Goal: Transaction & Acquisition: Purchase product/service

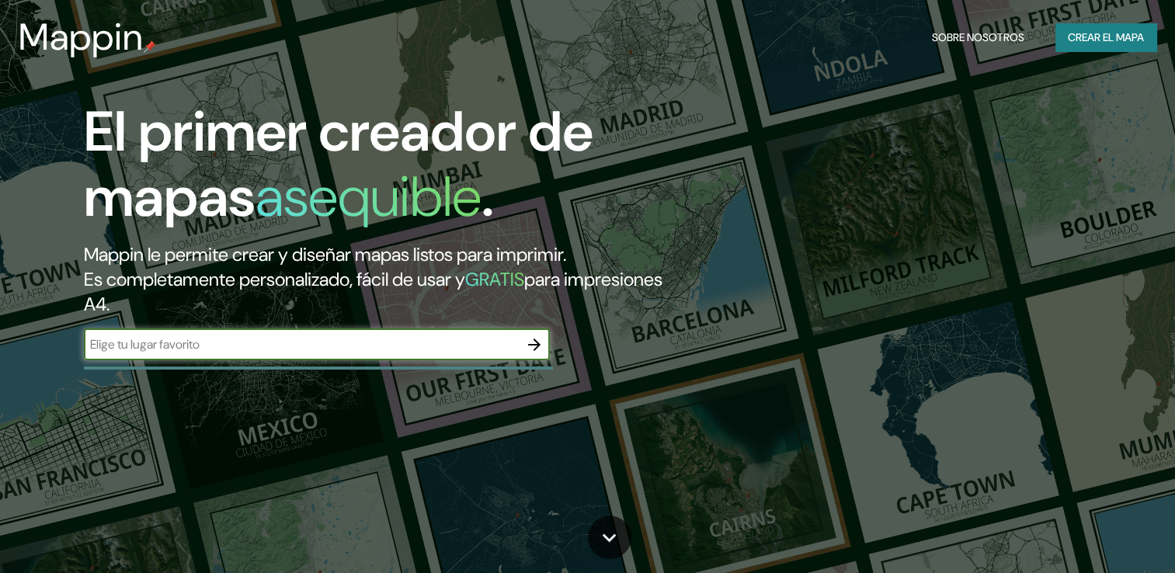
click at [480, 338] on input "text" at bounding box center [301, 344] width 435 height 18
type input "[PERSON_NAME]"
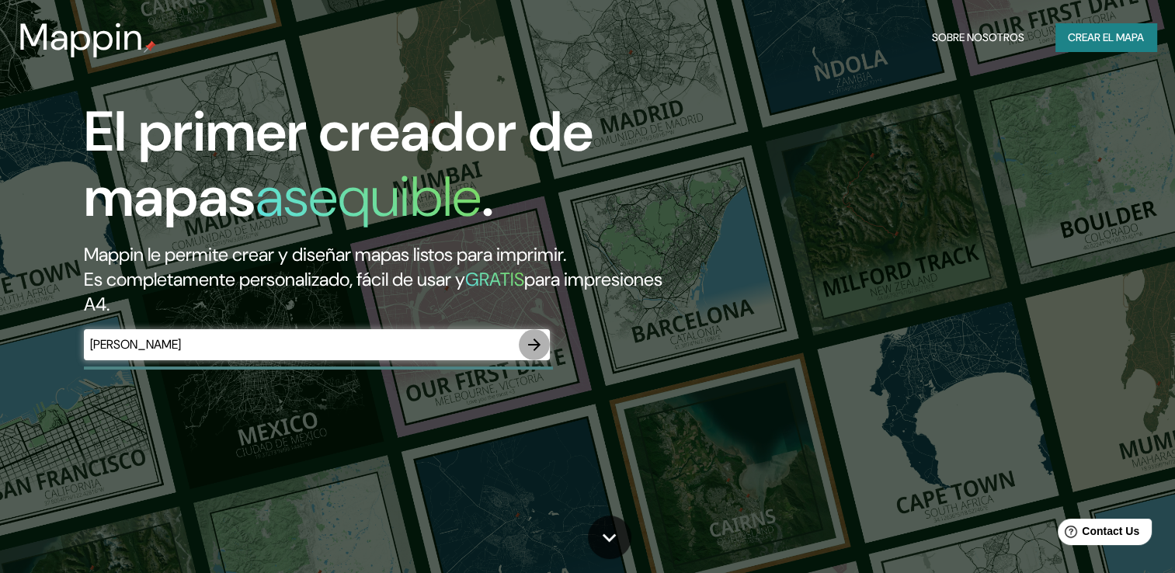
click at [540, 349] on icon "button" at bounding box center [534, 344] width 19 height 19
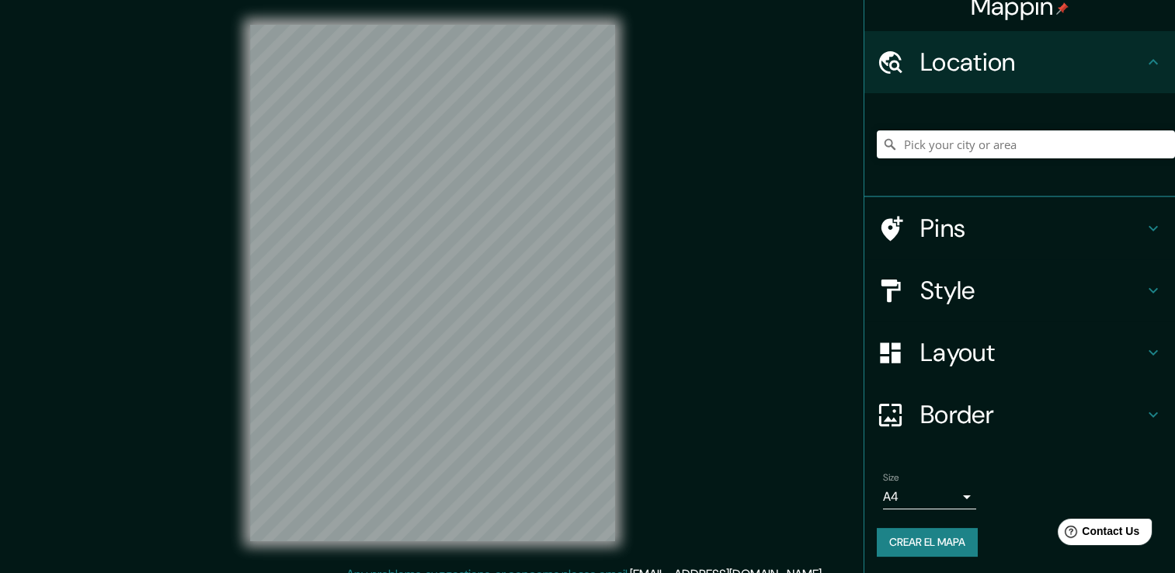
scroll to position [19, 0]
click at [939, 363] on h4 "Layout" at bounding box center [1032, 351] width 224 height 31
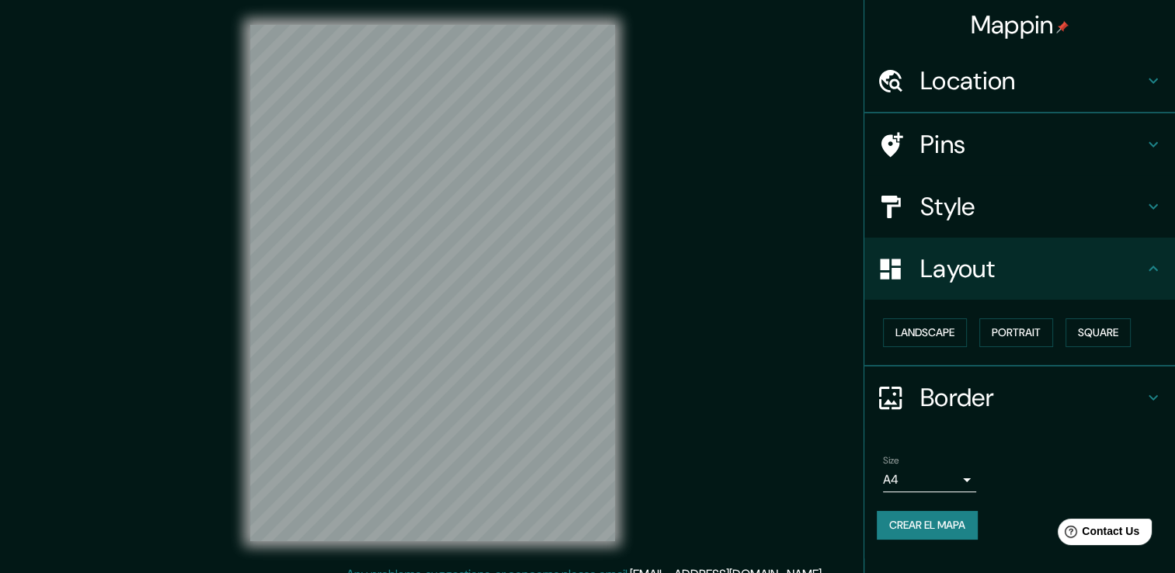
scroll to position [0, 0]
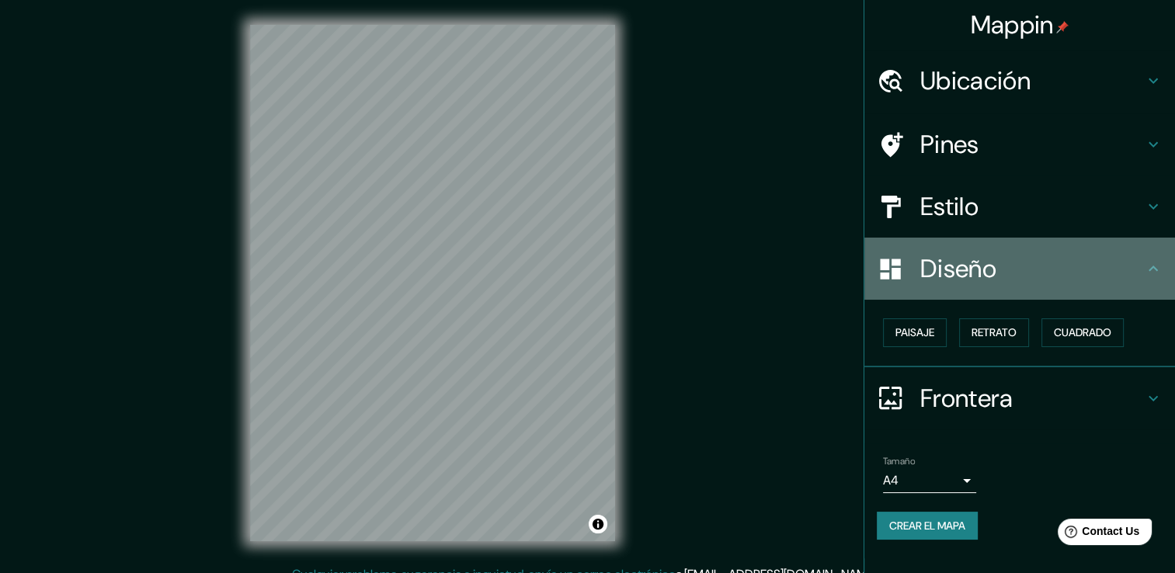
click at [964, 281] on h4 "Diseño" at bounding box center [1032, 268] width 224 height 31
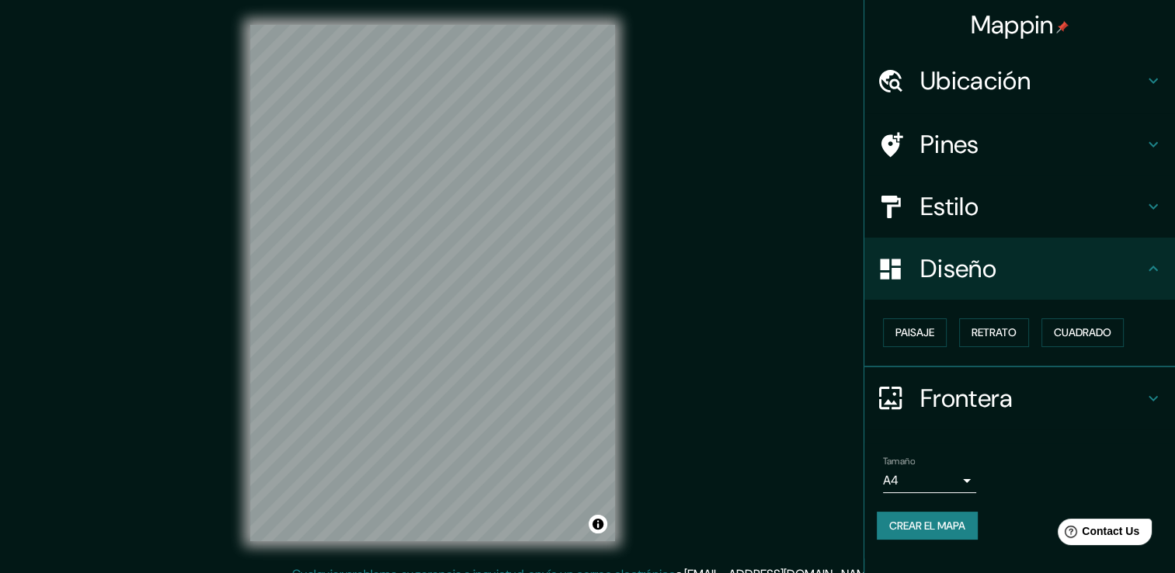
click at [980, 217] on h4 "Estilo" at bounding box center [1032, 206] width 224 height 31
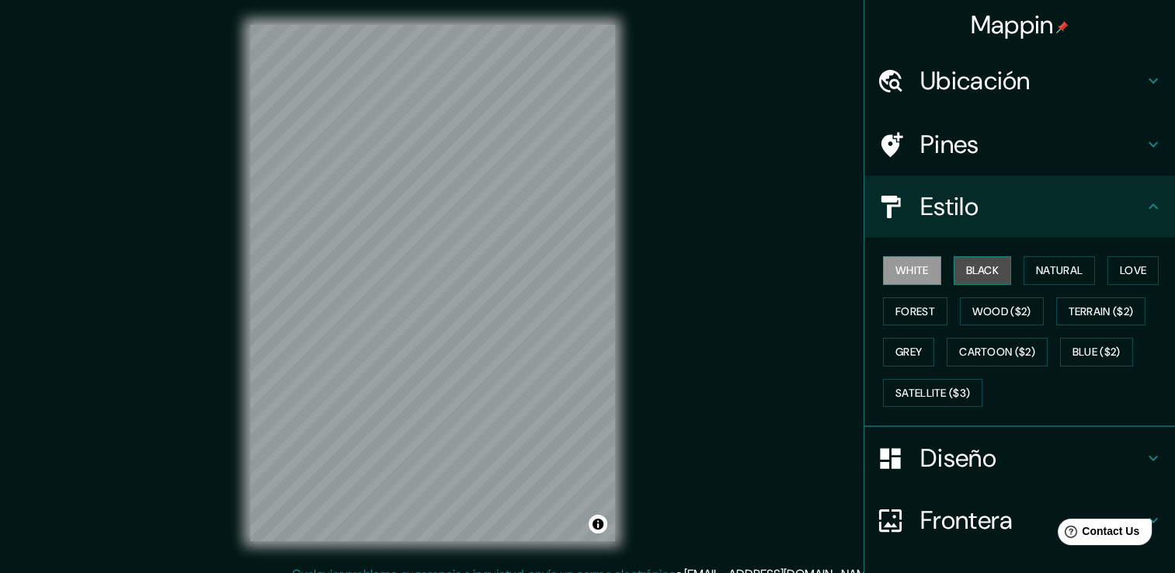
click at [966, 268] on font "Black" at bounding box center [982, 270] width 33 height 19
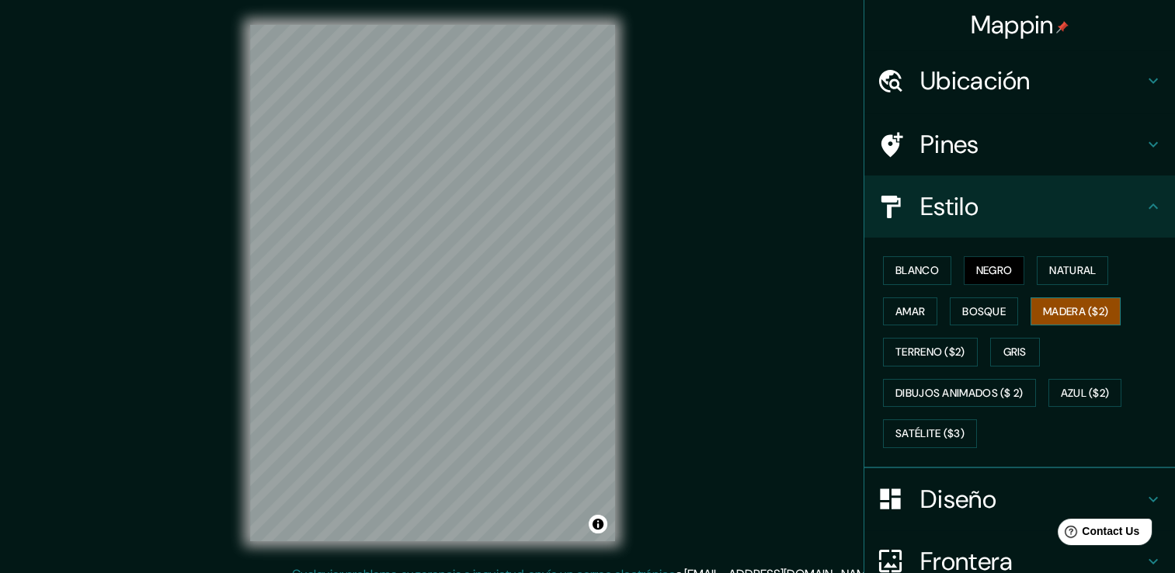
click at [1043, 304] on font "Madera ($2)" at bounding box center [1075, 311] width 65 height 19
click at [923, 347] on font "Terreno ($2)" at bounding box center [930, 351] width 70 height 19
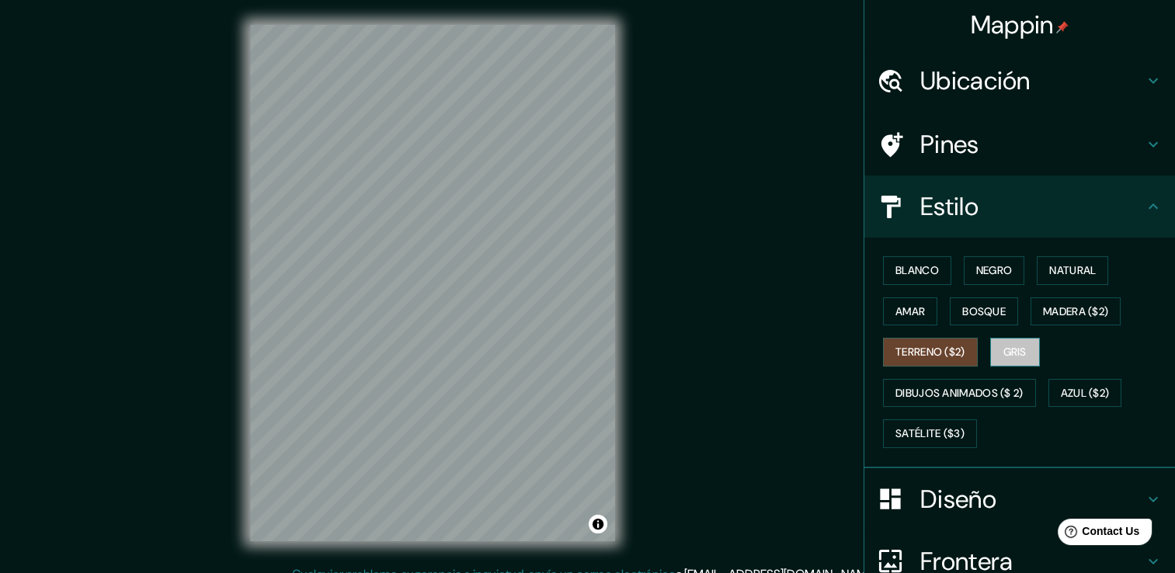
click at [1000, 364] on button "Gris" at bounding box center [1015, 352] width 50 height 29
click at [1003, 356] on font "Gris" at bounding box center [1014, 351] width 23 height 19
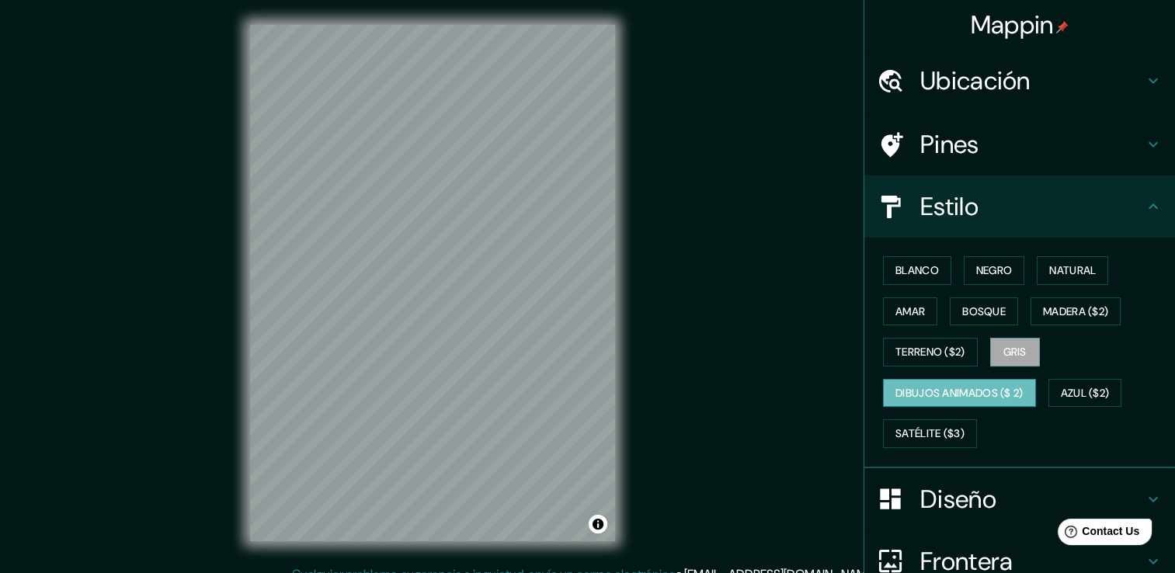
click at [943, 400] on font "Dibujos animados ($ 2)" at bounding box center [959, 393] width 128 height 19
click at [1048, 387] on button "Azul ($2)" at bounding box center [1085, 393] width 74 height 29
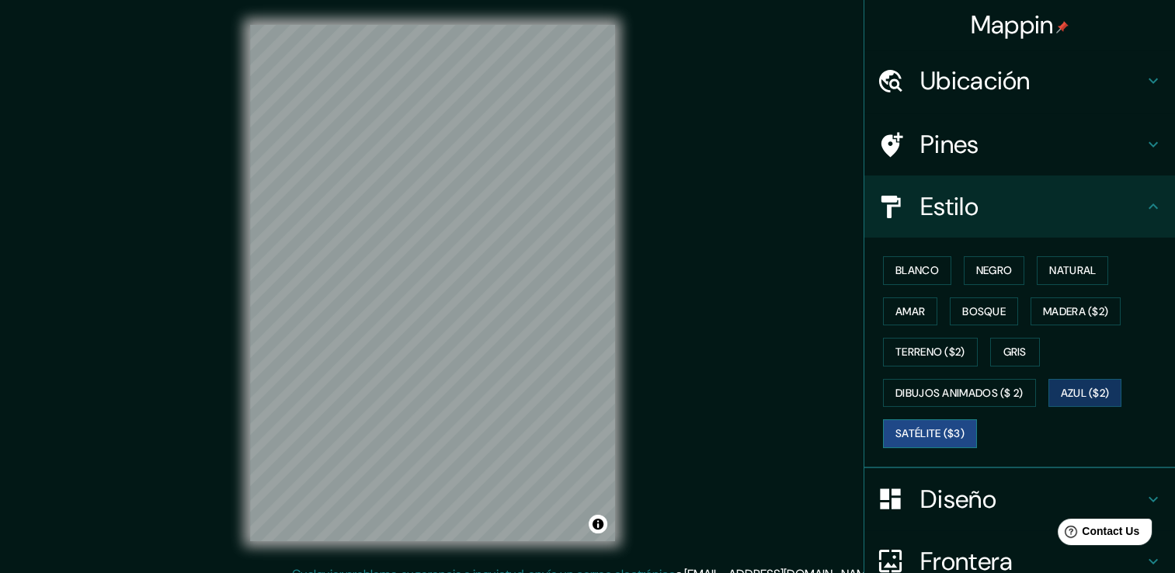
click at [952, 424] on font "Satélite ($3)" at bounding box center [929, 433] width 69 height 19
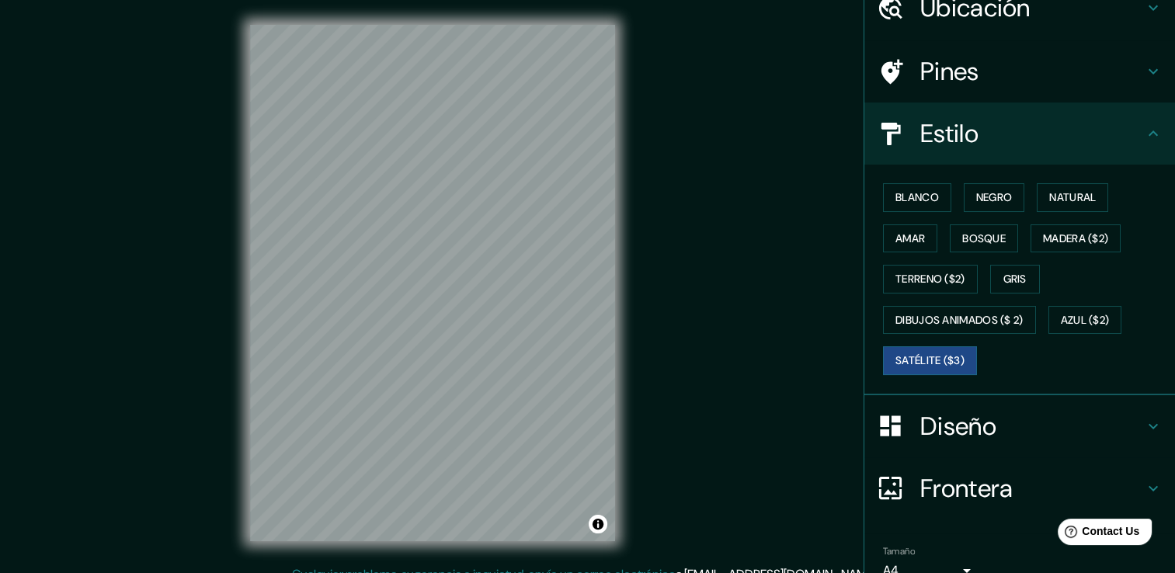
scroll to position [78, 0]
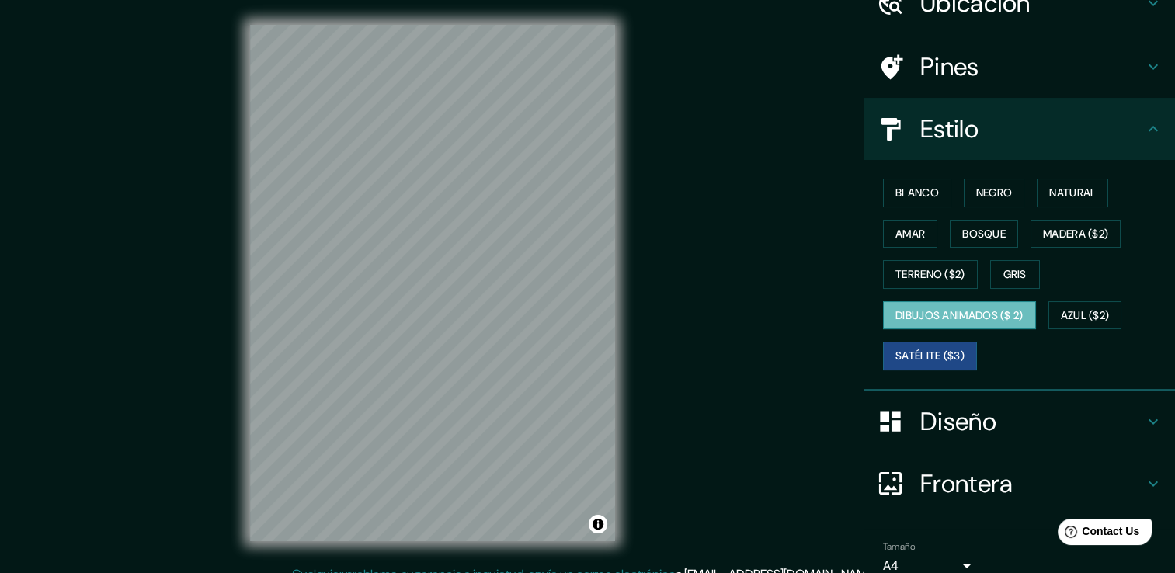
click at [925, 318] on font "Dibujos animados ($ 2)" at bounding box center [959, 315] width 128 height 19
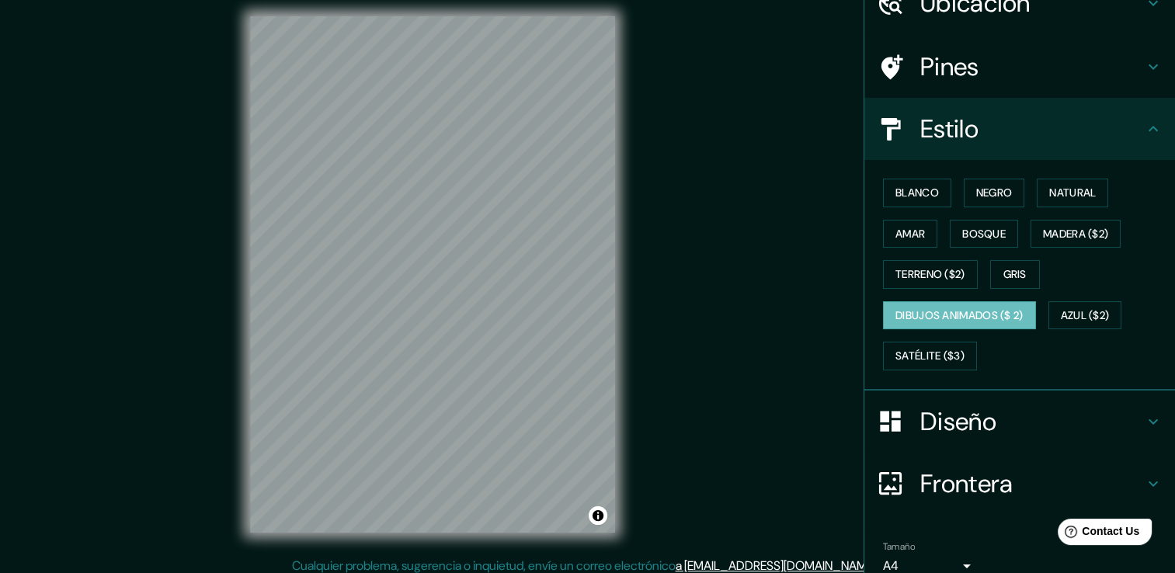
scroll to position [17, 0]
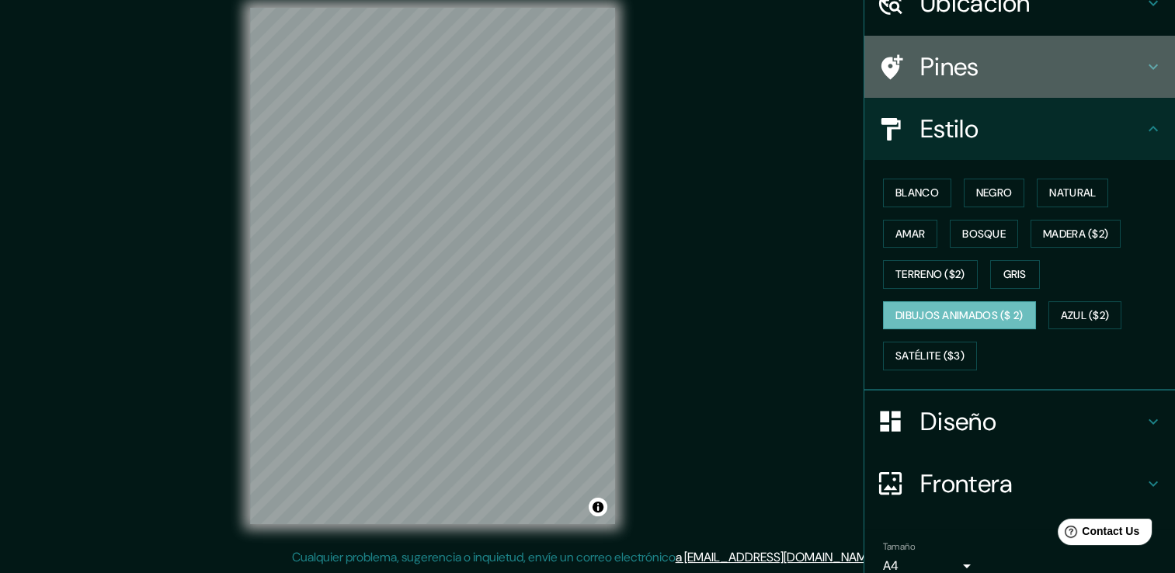
click at [981, 80] on h4 "Pines" at bounding box center [1032, 66] width 224 height 31
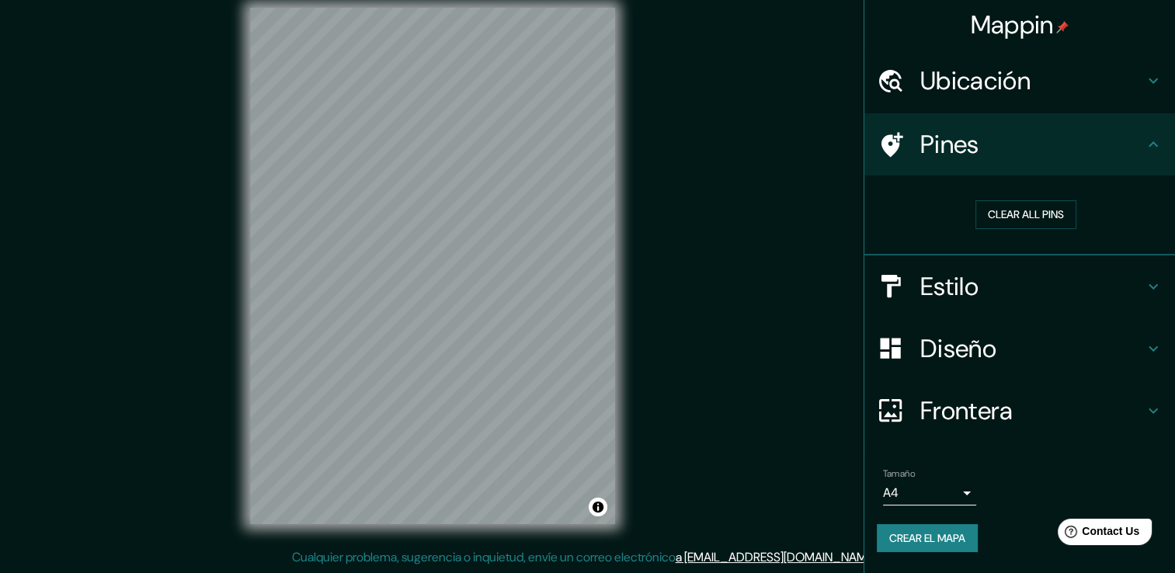
scroll to position [0, 0]
